Goal: Task Accomplishment & Management: Manage account settings

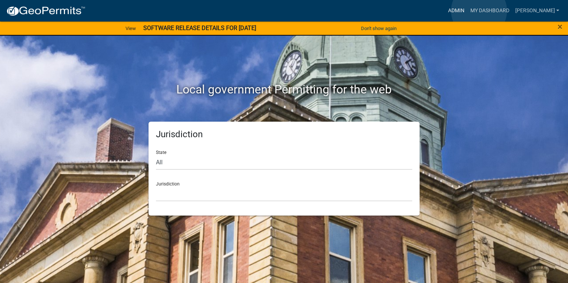
click at [467, 11] on link "Admin" at bounding box center [456, 11] width 22 height 14
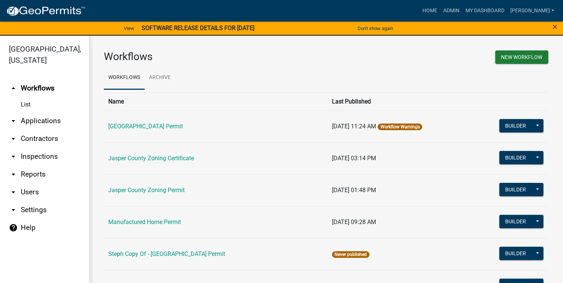
click at [48, 122] on link "arrow_drop_down Applications" at bounding box center [44, 121] width 89 height 18
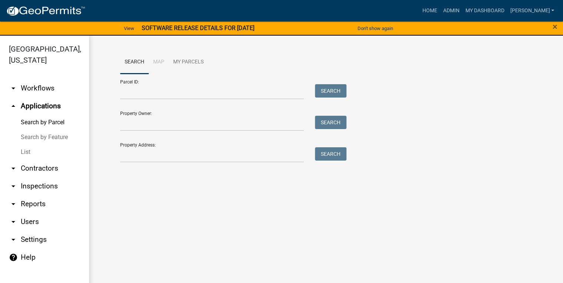
click at [30, 150] on link "List" at bounding box center [44, 152] width 89 height 15
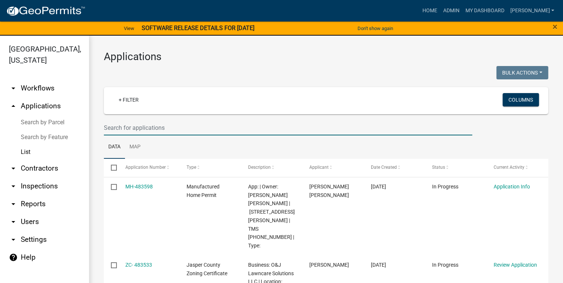
click at [136, 131] on input "text" at bounding box center [288, 127] width 369 height 15
type input "[PHONE_NUMBER]"
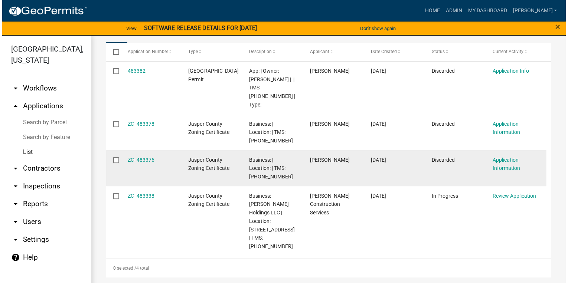
scroll to position [116, 0]
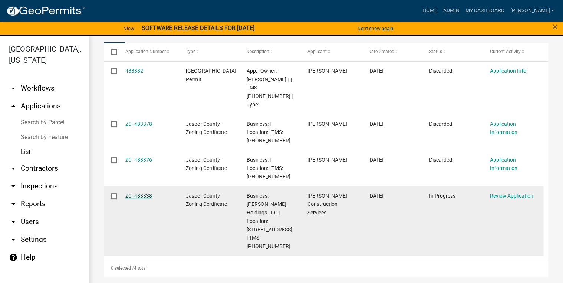
click at [141, 193] on link "ZC- 483338" at bounding box center [138, 196] width 27 height 6
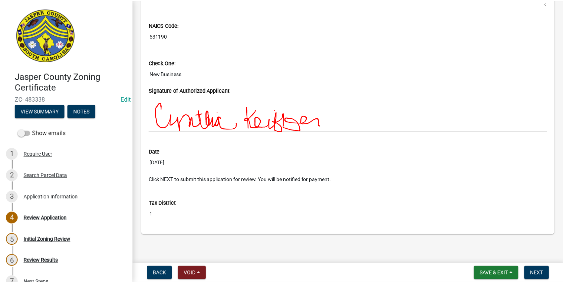
scroll to position [705, 0]
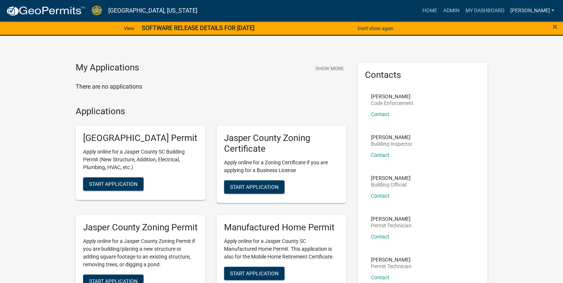
click at [540, 10] on link "[PERSON_NAME]" at bounding box center [532, 11] width 50 height 14
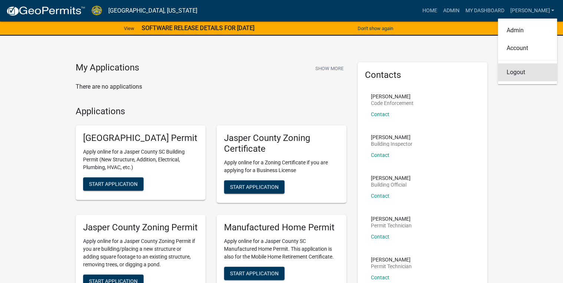
click at [527, 72] on link "Logout" at bounding box center [527, 72] width 59 height 18
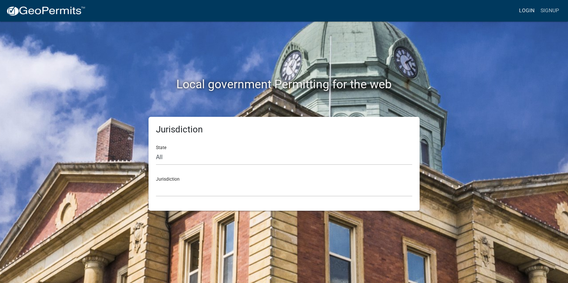
click at [530, 14] on link "Login" at bounding box center [527, 11] width 22 height 14
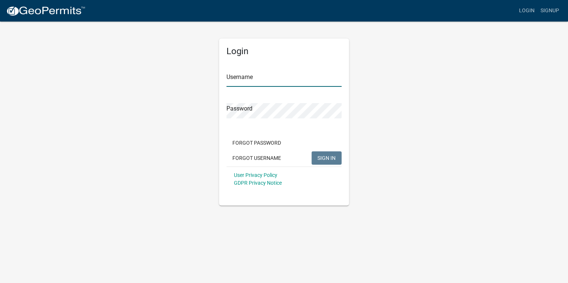
click at [246, 79] on input "Username" at bounding box center [283, 79] width 115 height 15
type input "jasper counter"
click at [311, 151] on button "SIGN IN" at bounding box center [326, 157] width 30 height 13
click at [140, 115] on div "Login Username jasper counter Password Forgot Password Forgot Username SIGN IN …" at bounding box center [283, 113] width 423 height 185
click at [329, 157] on span "SIGN IN" at bounding box center [326, 158] width 18 height 6
